Goal: Browse casually: Explore the website without a specific task or goal

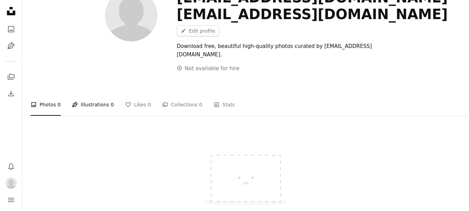
scroll to position [69, 0]
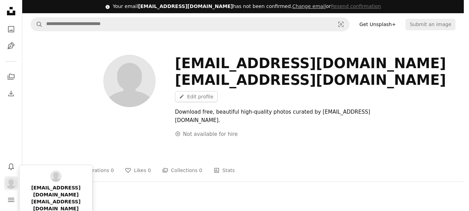
click at [9, 184] on img "Profile" at bounding box center [11, 182] width 11 height 11
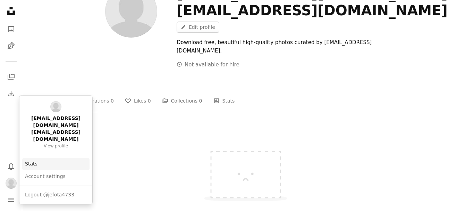
click at [37, 157] on link "Stats" at bounding box center [55, 163] width 67 height 12
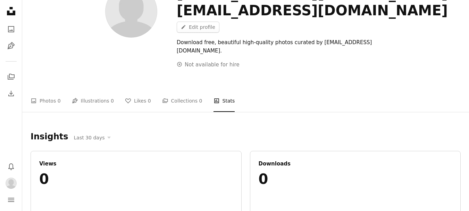
click at [11, 18] on icon "Unsplash logo Unsplash Home" at bounding box center [11, 11] width 14 height 14
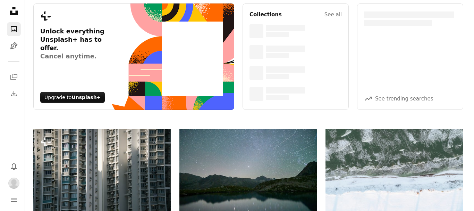
scroll to position [104, 0]
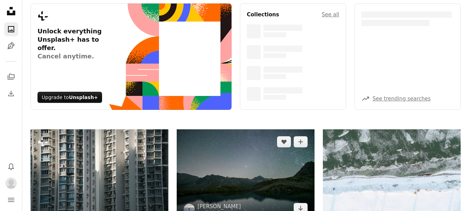
click at [288, 136] on img at bounding box center [246, 175] width 138 height 92
